Goal: Transaction & Acquisition: Download file/media

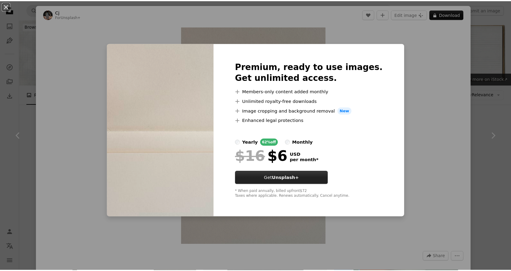
scroll to position [2871, 0]
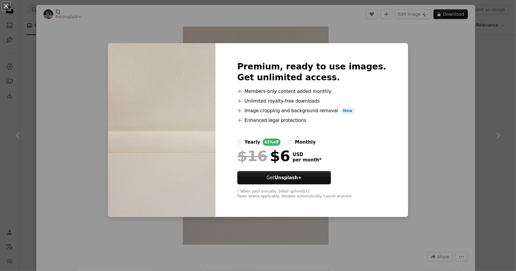
click at [411, 65] on div "An X shape Premium, ready to use images. Get unlimited access. A plus sign Memb…" at bounding box center [258, 135] width 516 height 271
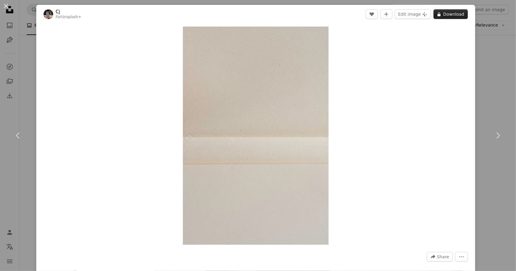
click at [438, 15] on icon at bounding box center [439, 14] width 3 height 4
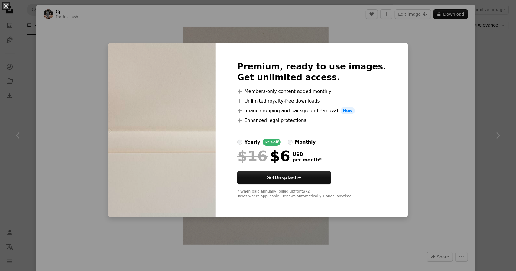
click at [424, 116] on div "An X shape Premium, ready to use images. Get unlimited access. A plus sign Memb…" at bounding box center [258, 135] width 516 height 271
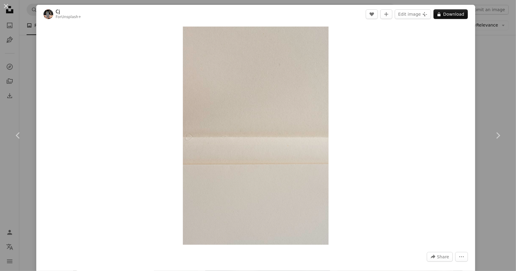
click at [459, 255] on icon "More Actions" at bounding box center [461, 256] width 5 height 5
click at [442, 171] on dialog "An X shape Chevron left Chevron right Cj For Unsplash+ A heart A plus sign Edit…" at bounding box center [258, 135] width 516 height 271
click at [6, 6] on button "An X shape" at bounding box center [5, 5] width 7 height 7
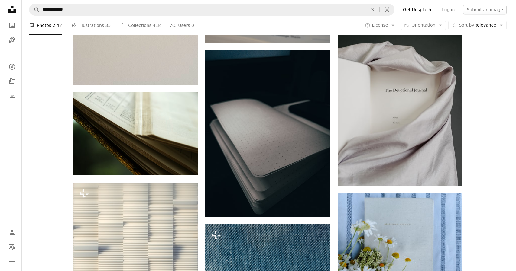
scroll to position [3022, 0]
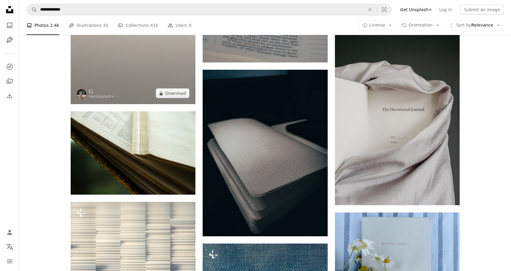
click at [164, 59] on img at bounding box center [133, 10] width 125 height 187
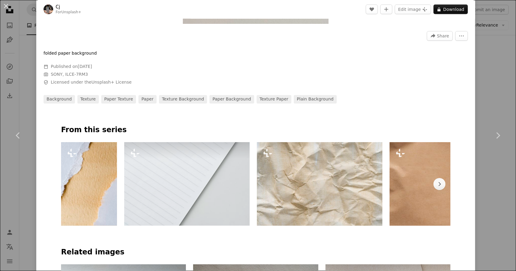
scroll to position [294, 0]
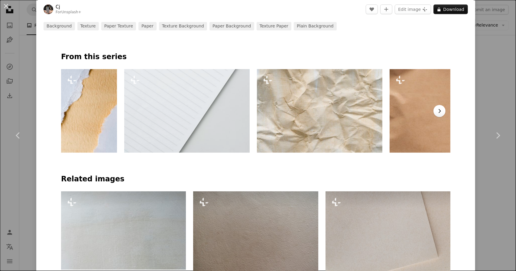
click at [440, 109] on icon "Chevron right" at bounding box center [439, 111] width 6 height 6
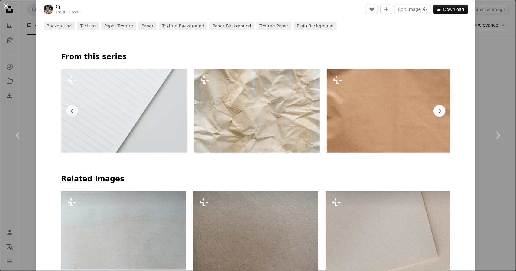
click at [440, 109] on button "Chevron right" at bounding box center [439, 111] width 12 height 12
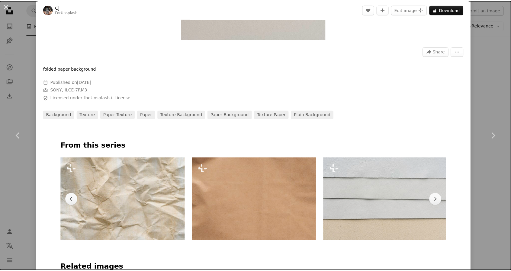
scroll to position [204, 0]
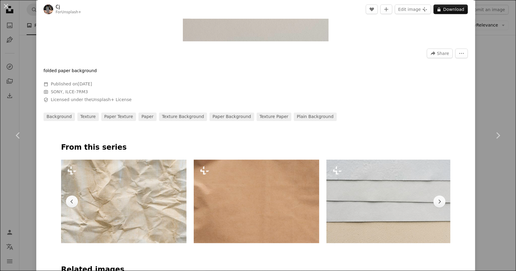
click at [484, 93] on div "An X shape Chevron left Chevron right Cj For Unsplash+ A heart A plus sign Edit…" at bounding box center [258, 135] width 516 height 271
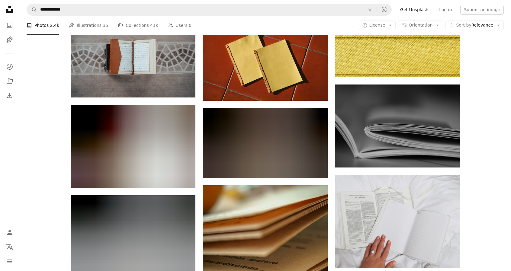
scroll to position [4019, 0]
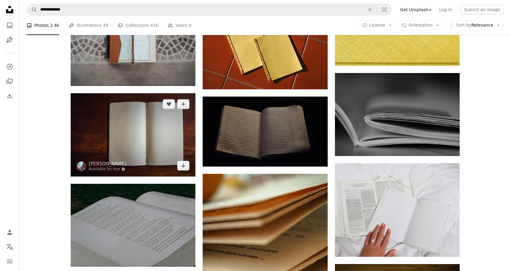
click at [138, 149] on img at bounding box center [133, 134] width 125 height 83
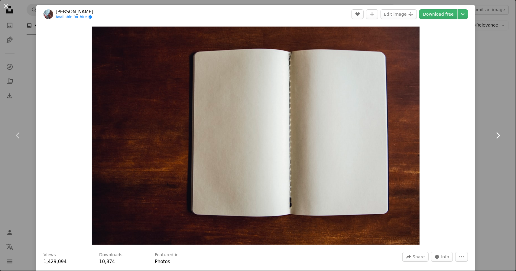
click at [495, 138] on icon "Chevron right" at bounding box center [498, 136] width 10 height 10
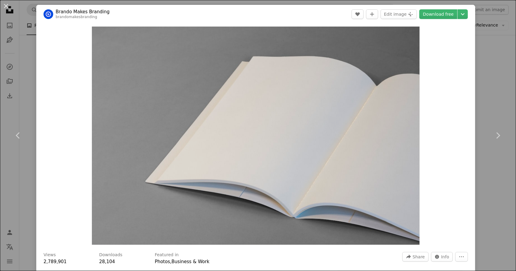
click at [480, 75] on div "An X shape Chevron left Chevron right [PERSON_NAME] Makes Branding brandomakesb…" at bounding box center [258, 135] width 516 height 271
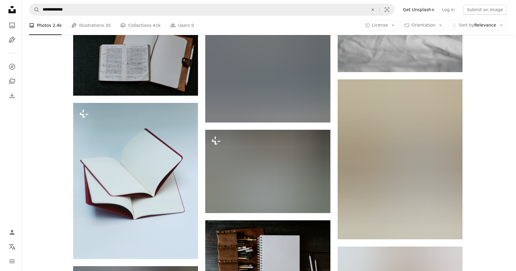
scroll to position [5591, 0]
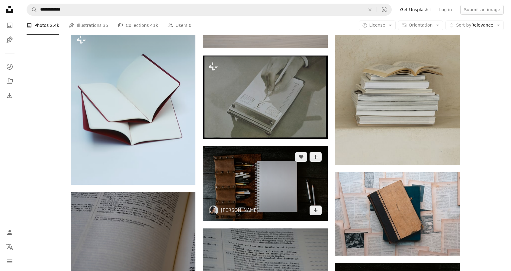
click at [296, 206] on img at bounding box center [265, 183] width 125 height 75
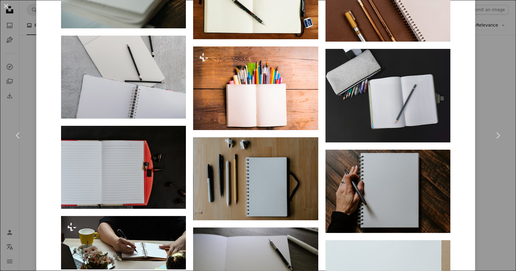
scroll to position [876, 0]
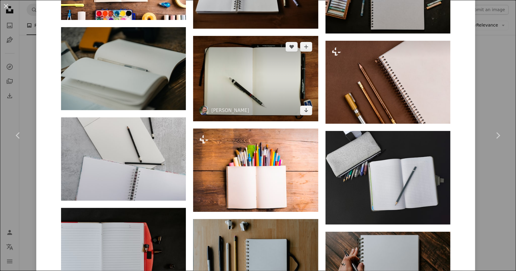
click at [255, 86] on img at bounding box center [255, 79] width 125 height 86
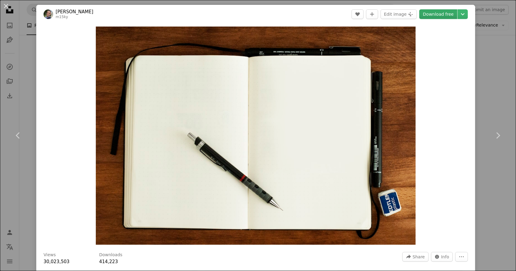
click at [440, 15] on link "Download free" at bounding box center [438, 14] width 38 height 10
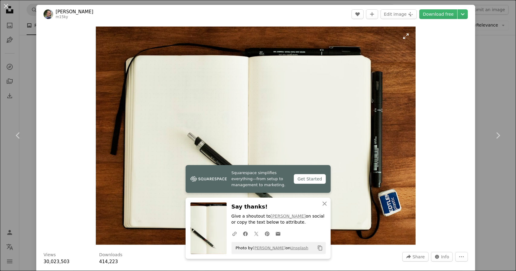
click at [403, 151] on img "Zoom in on this image" at bounding box center [255, 136] width 319 height 218
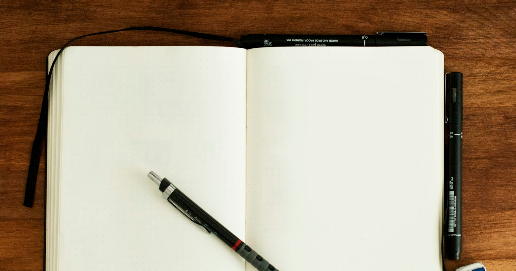
scroll to position [38, 0]
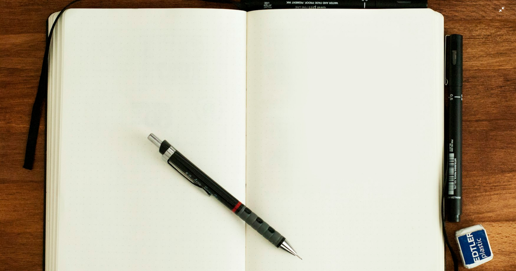
click at [495, 12] on img "Zoom out on this image" at bounding box center [258, 138] width 516 height 353
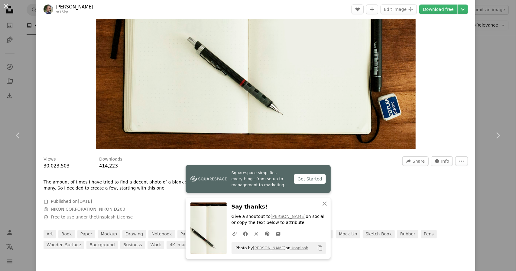
scroll to position [151, 0]
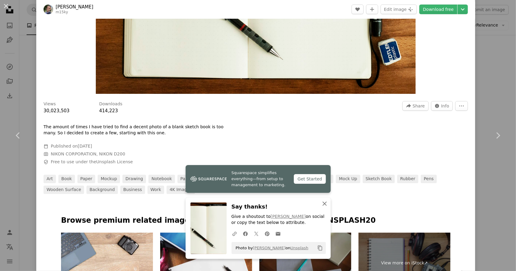
click at [319, 206] on button "An X shape Close" at bounding box center [325, 204] width 12 height 12
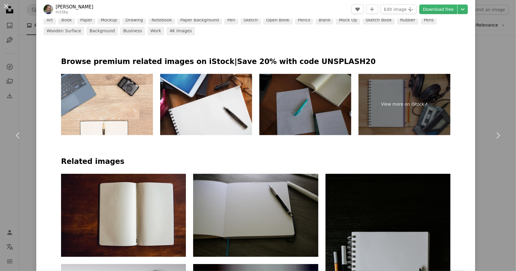
scroll to position [212, 0]
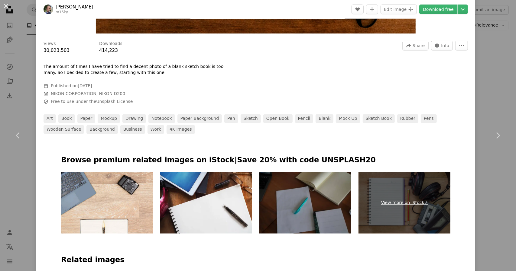
click at [398, 202] on link "View more on iStock ↗" at bounding box center [404, 203] width 92 height 61
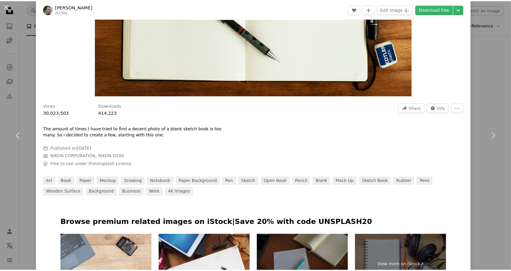
scroll to position [91, 0]
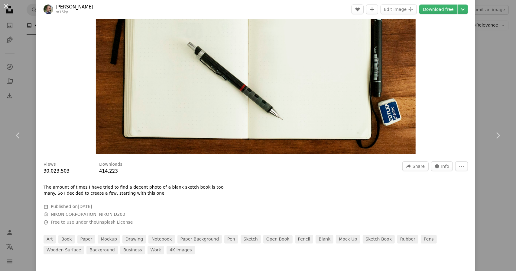
click at [497, 95] on div "An X shape Chevron left Chevron right [PERSON_NAME] m15ky A heart A plus sign E…" at bounding box center [258, 135] width 516 height 271
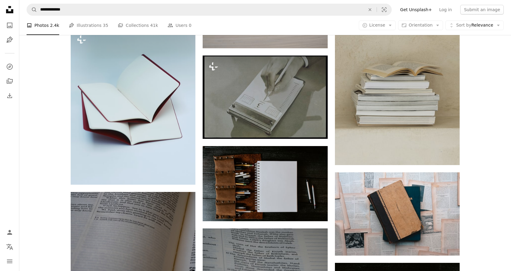
click at [268, 3] on nav "**********" at bounding box center [265, 9] width 492 height 19
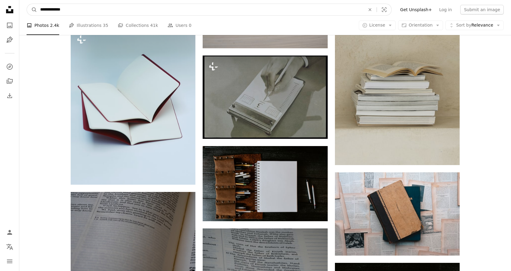
click at [230, 11] on input "**********" at bounding box center [200, 9] width 326 height 11
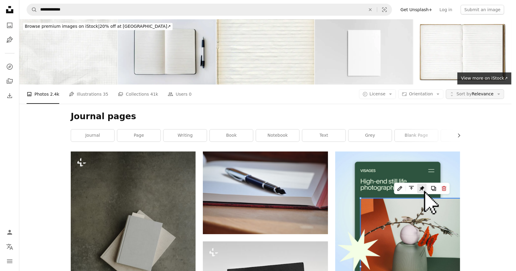
click at [494, 89] on button "Unfold Sort by Relevance Arrow down" at bounding box center [475, 94] width 58 height 10
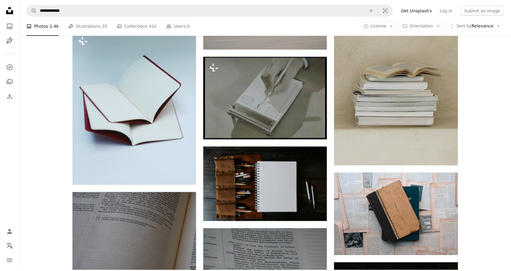
scroll to position [5591, 0]
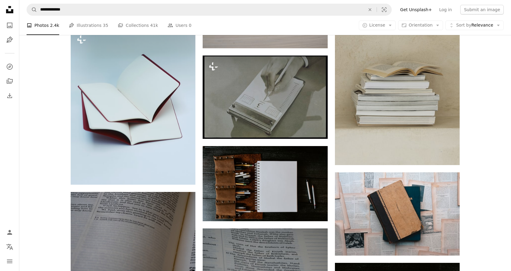
click at [438, 26] on button "Aspect ratio Orientation Arrow down" at bounding box center [420, 26] width 45 height 10
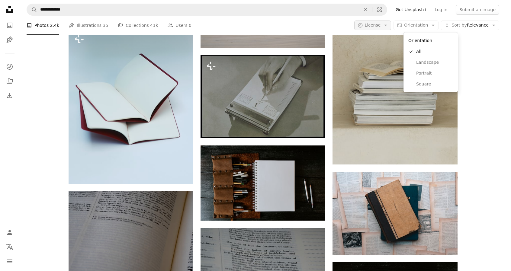
click at [384, 30] on body "**********" at bounding box center [253, 135] width 507 height 271
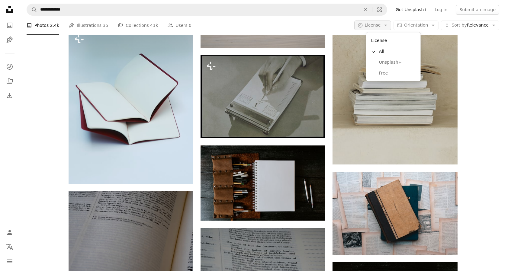
click at [381, 28] on span "License" at bounding box center [373, 25] width 16 height 6
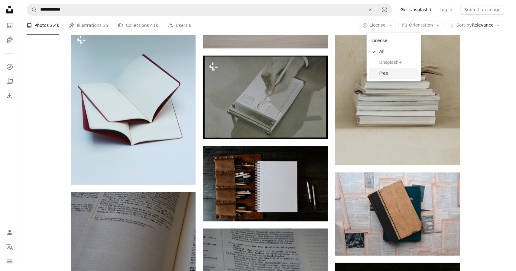
click at [396, 72] on span "Free" at bounding box center [397, 73] width 37 height 6
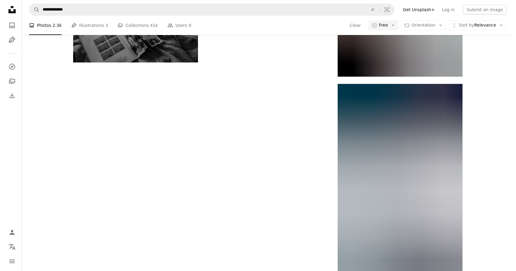
scroll to position [4231, 0]
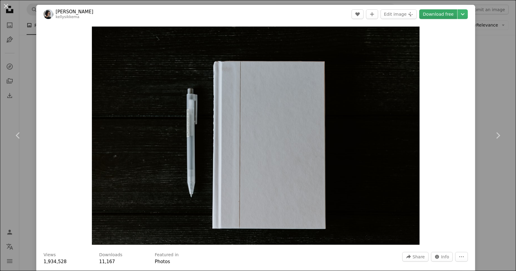
click at [445, 17] on link "Download free" at bounding box center [438, 14] width 38 height 10
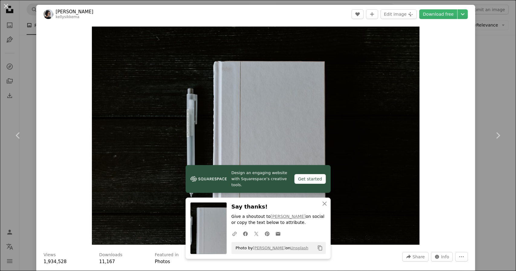
click at [493, 140] on icon "Chevron right" at bounding box center [498, 136] width 10 height 10
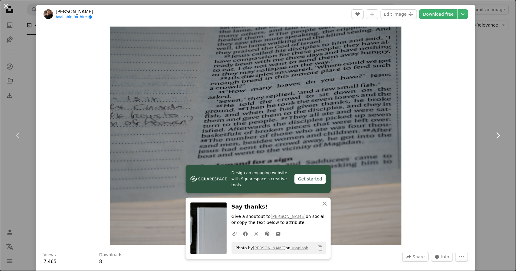
click at [496, 134] on icon at bounding box center [498, 135] width 4 height 6
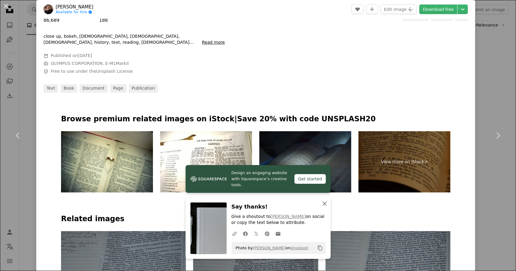
drag, startPoint x: 322, startPoint y: 204, endPoint x: 326, endPoint y: 154, distance: 50.6
click at [322, 204] on icon "button" at bounding box center [324, 204] width 4 height 4
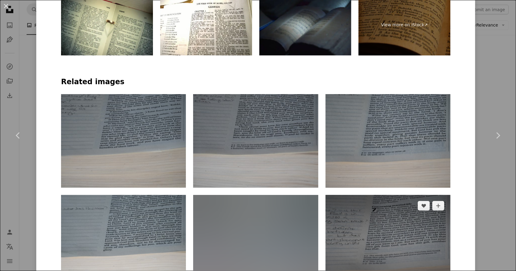
scroll to position [453, 0]
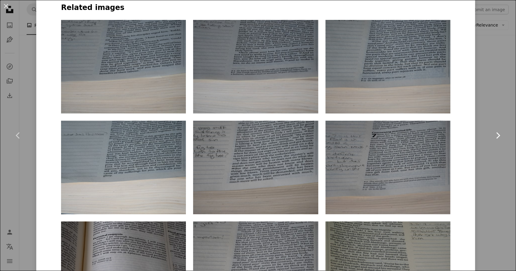
click at [487, 152] on link "Chevron right" at bounding box center [498, 136] width 36 height 58
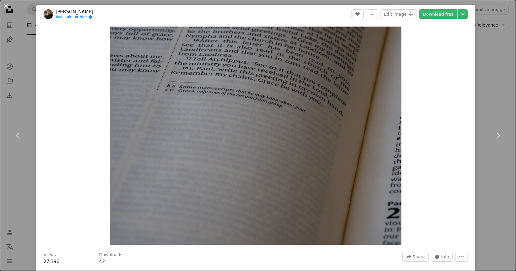
click at [495, 43] on div "An X shape Chevron left Chevron right [PERSON_NAME] Available for hire A checkm…" at bounding box center [258, 135] width 516 height 271
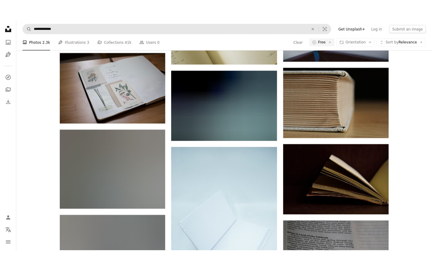
scroll to position [4804, 0]
